Goal: Navigation & Orientation: Find specific page/section

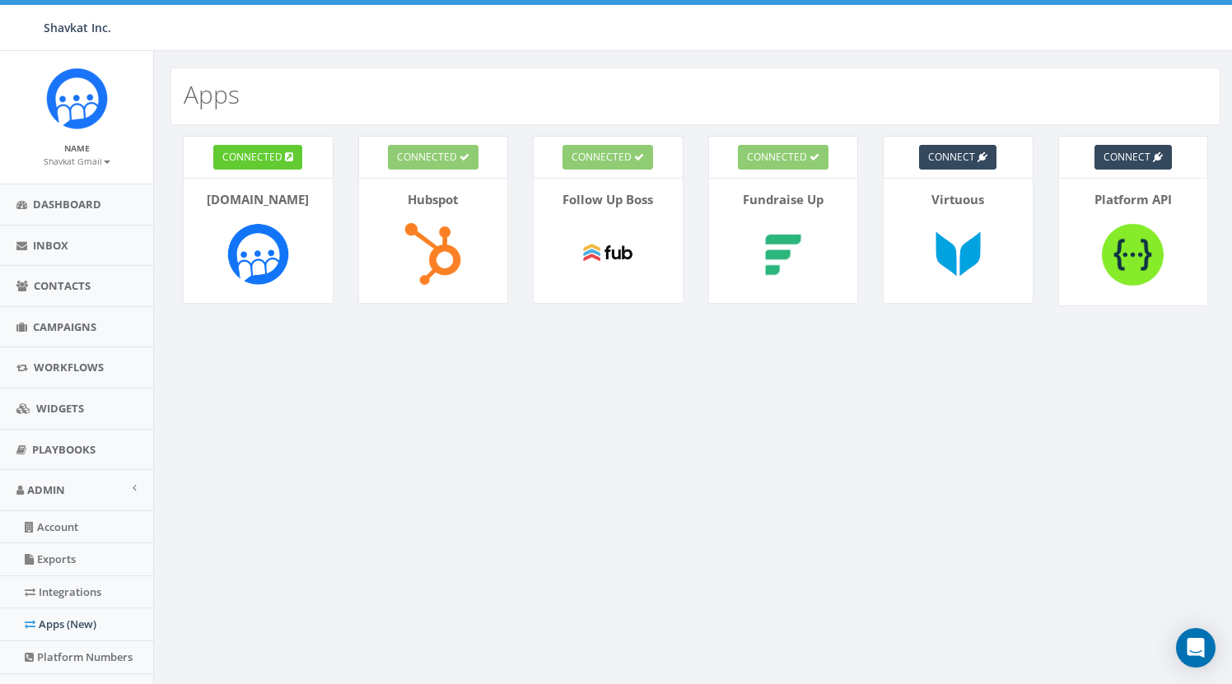
drag, startPoint x: 669, startPoint y: 37, endPoint x: 663, endPoint y: 44, distance: 9.4
click at [669, 37] on div "Shavkat Inc. Shavkat Inc. Profile Sign Out 0.50 % of Available Amount Used You …" at bounding box center [616, 25] width 1232 height 51
click at [278, 152] on icon at bounding box center [283, 157] width 10 height 10
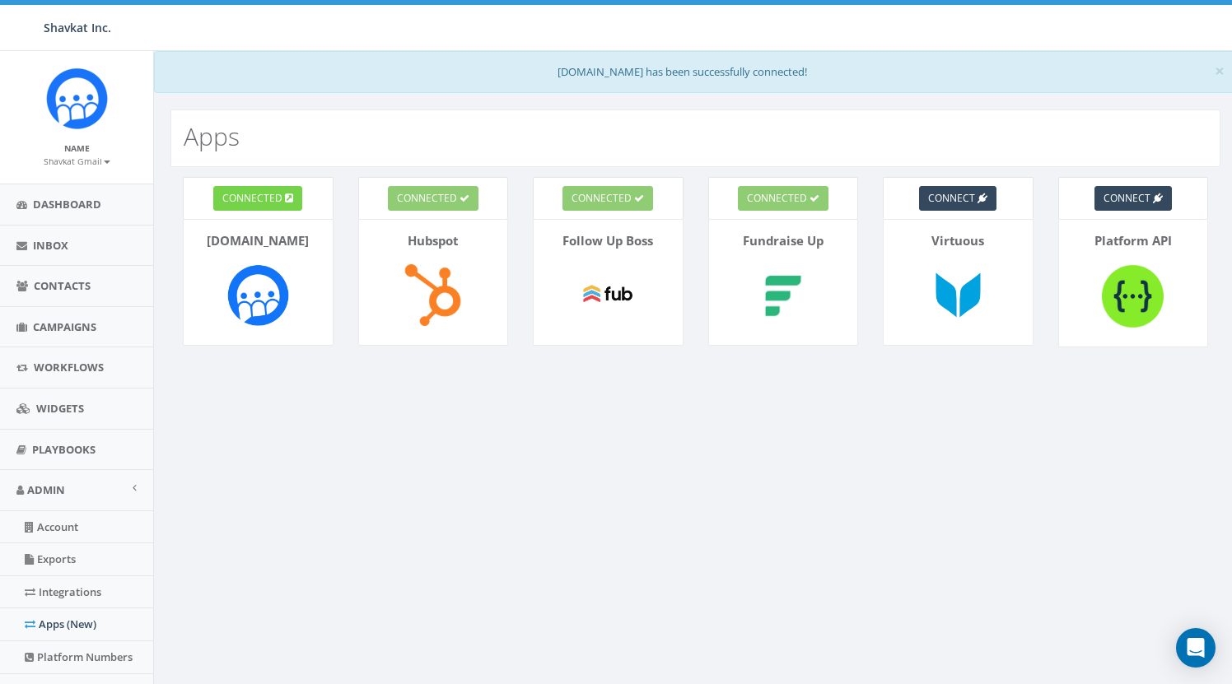
click at [259, 199] on span "connected" at bounding box center [252, 198] width 60 height 14
